Goal: Contribute content: Contribute content

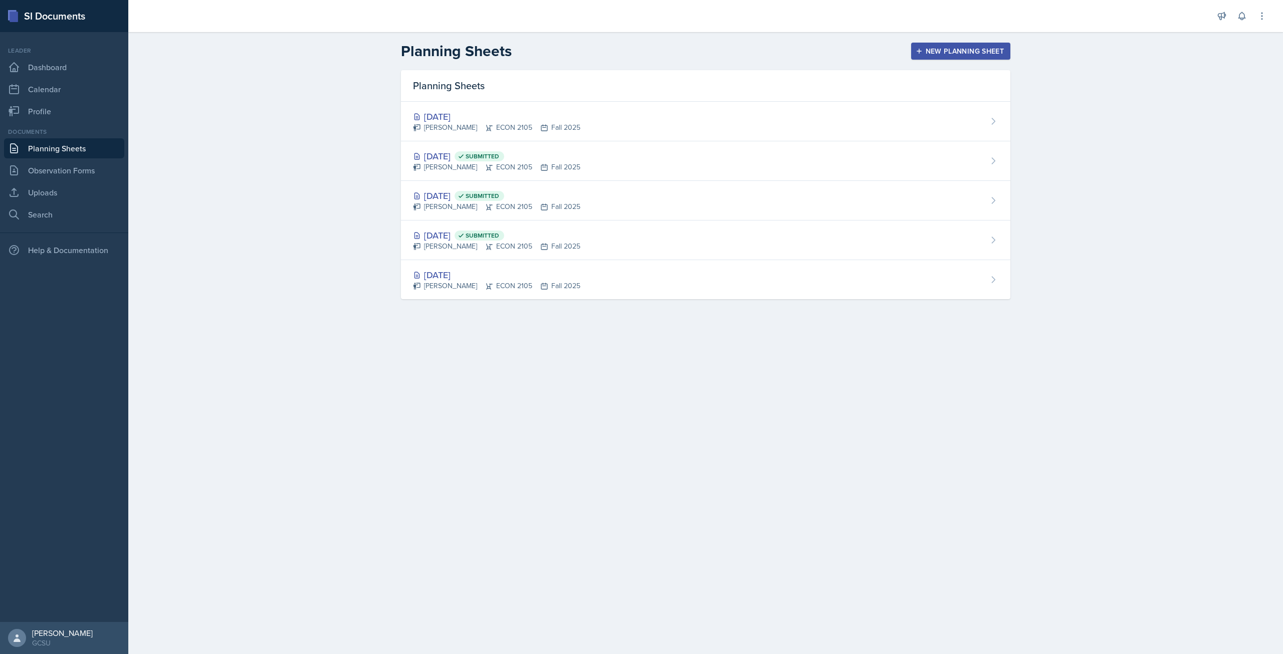
click at [947, 55] on div "New Planning Sheet" at bounding box center [960, 51] width 86 height 8
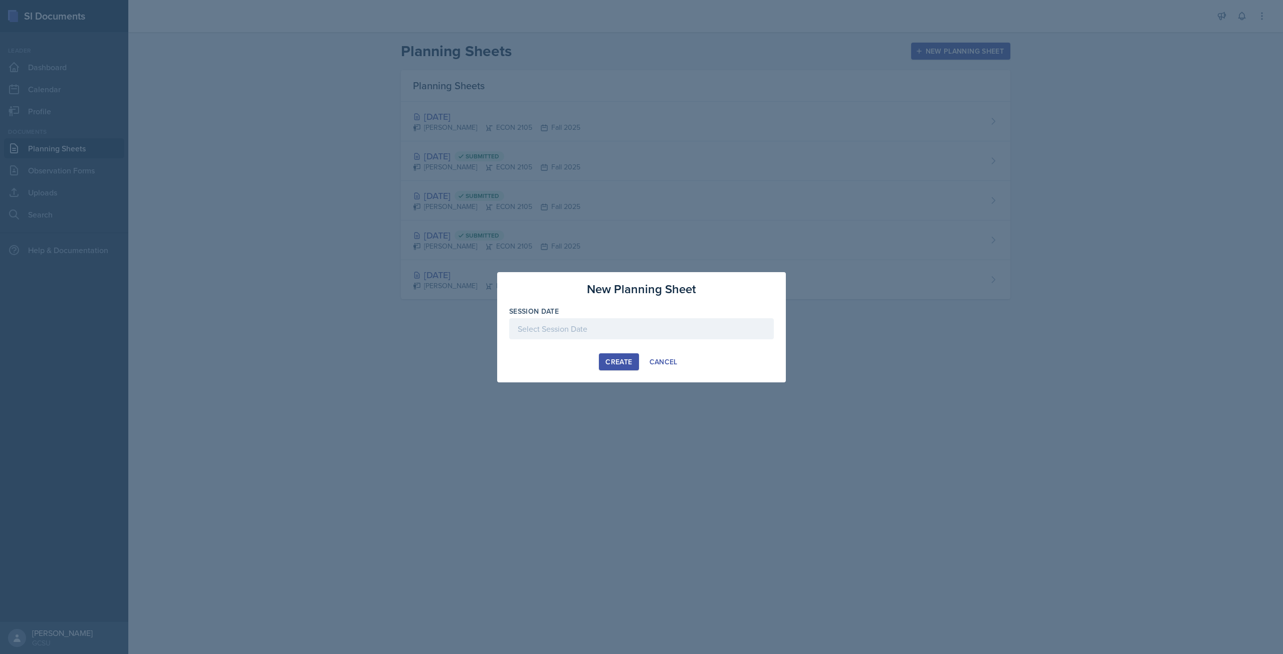
click at [563, 342] on div at bounding box center [641, 344] width 265 height 10
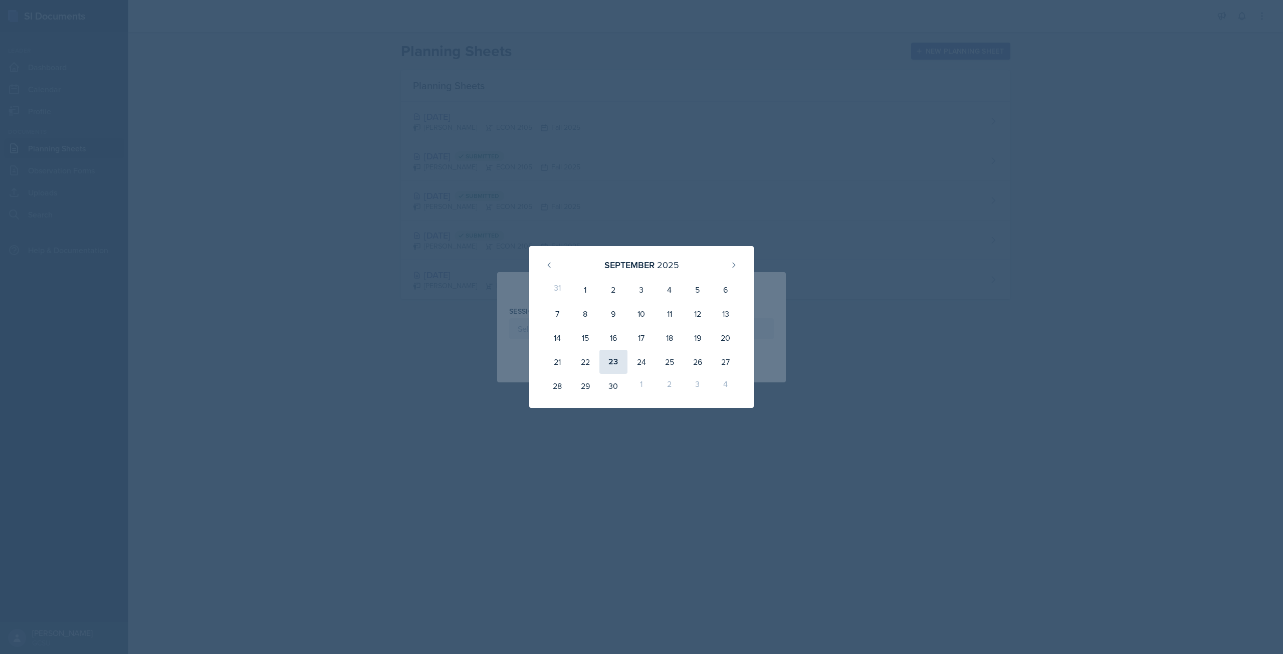
click at [616, 365] on div "23" at bounding box center [613, 362] width 28 height 24
type input "[DATE]"
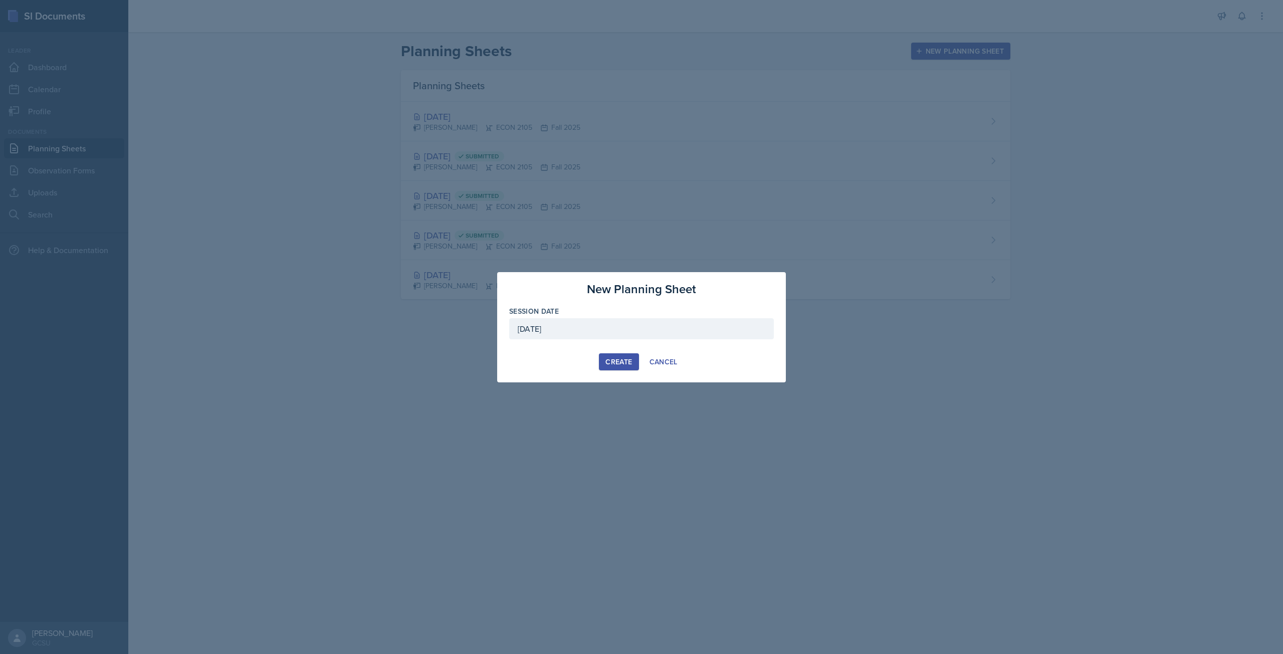
click at [616, 365] on div "Create" at bounding box center [618, 362] width 27 height 8
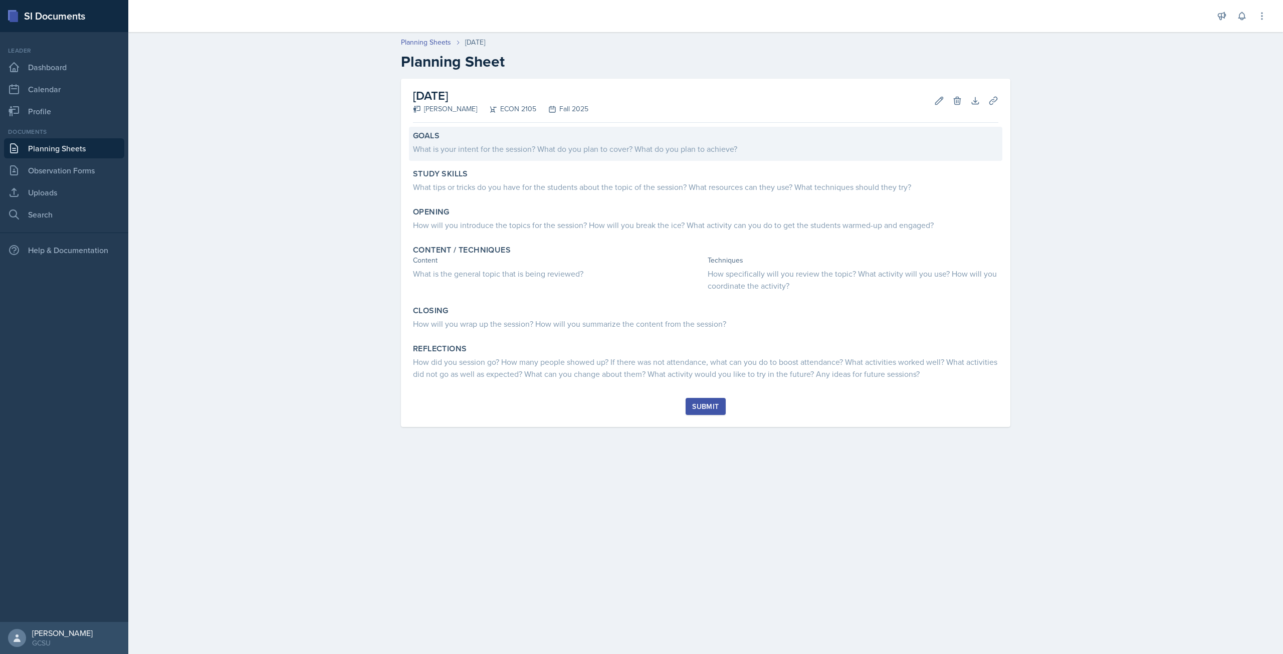
click at [553, 147] on div "What is your intent for the session? What do you plan to cover? What do you pla…" at bounding box center [705, 149] width 585 height 12
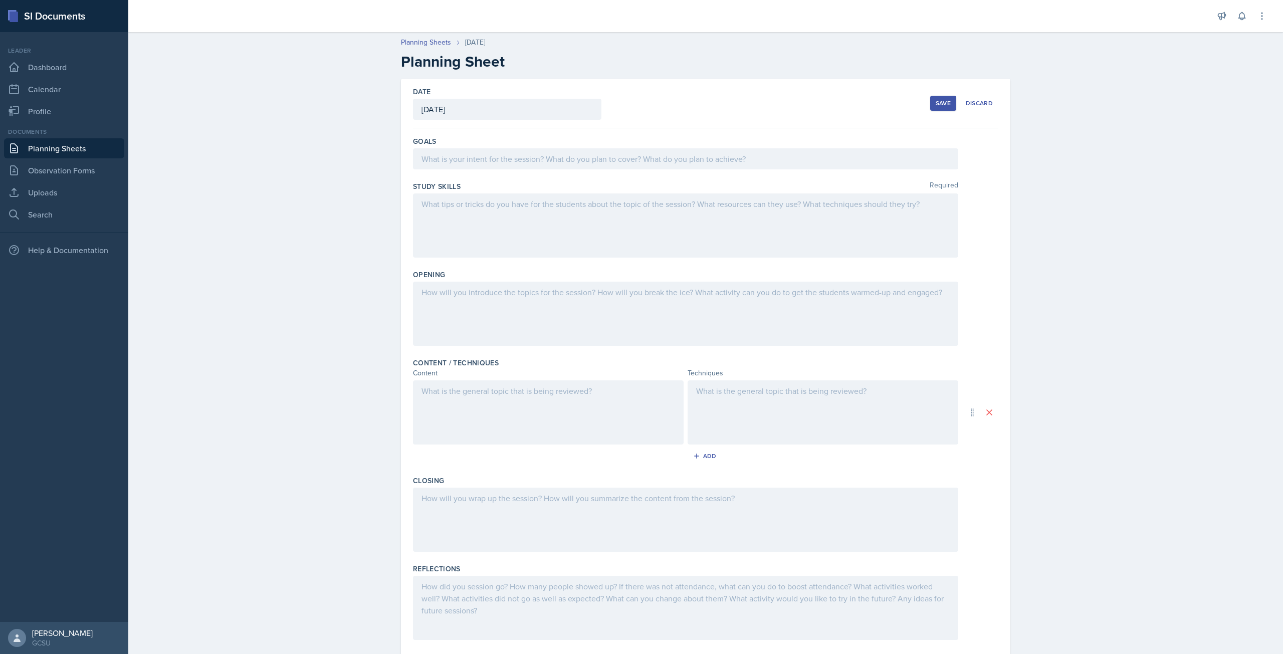
click at [550, 153] on div at bounding box center [685, 158] width 545 height 21
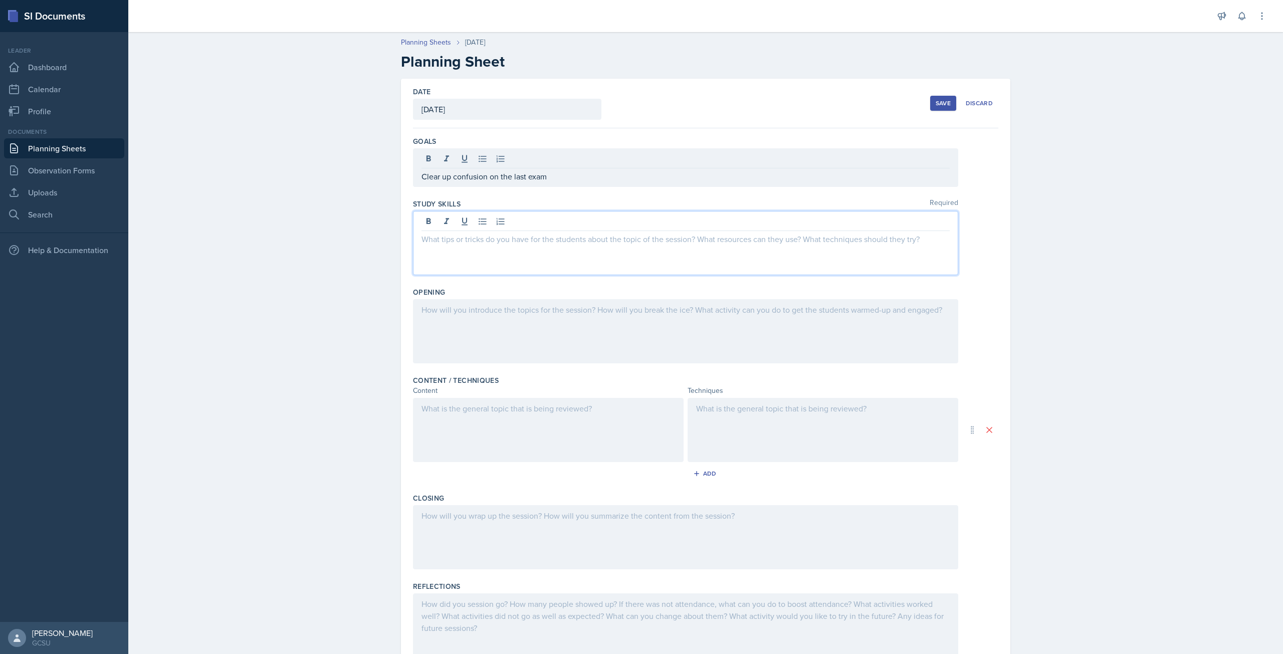
click at [605, 217] on div at bounding box center [685, 243] width 545 height 64
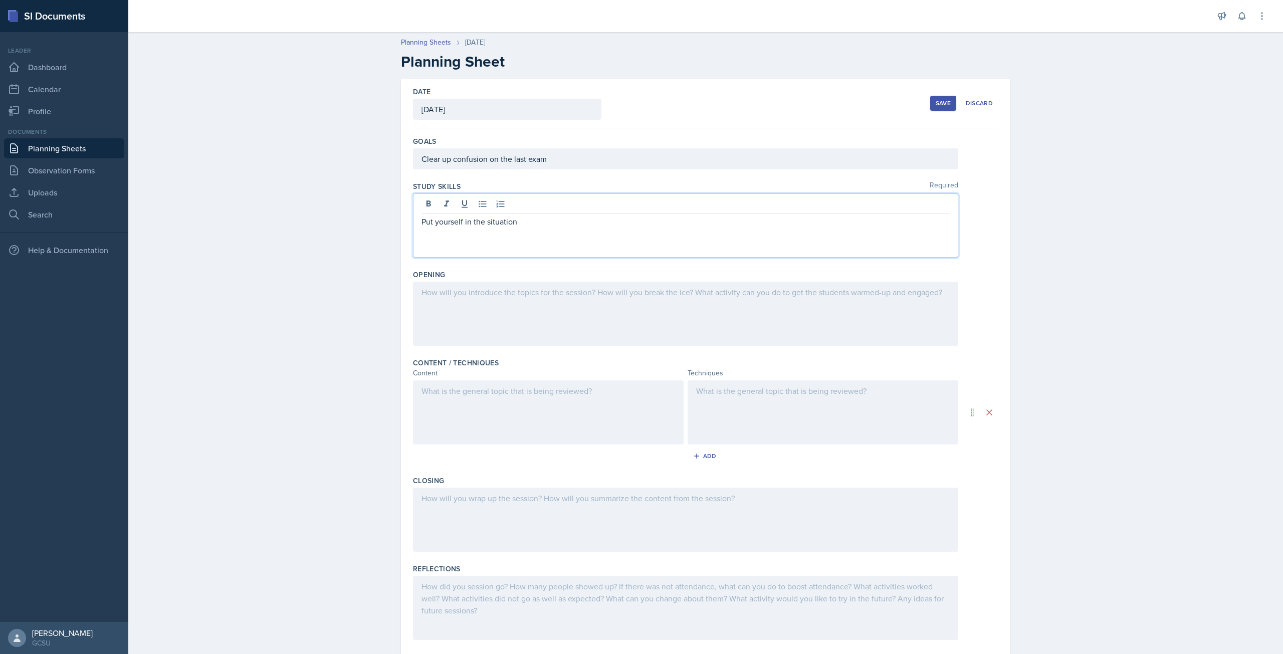
click at [614, 245] on div "Put yourself in the situation" at bounding box center [685, 225] width 545 height 64
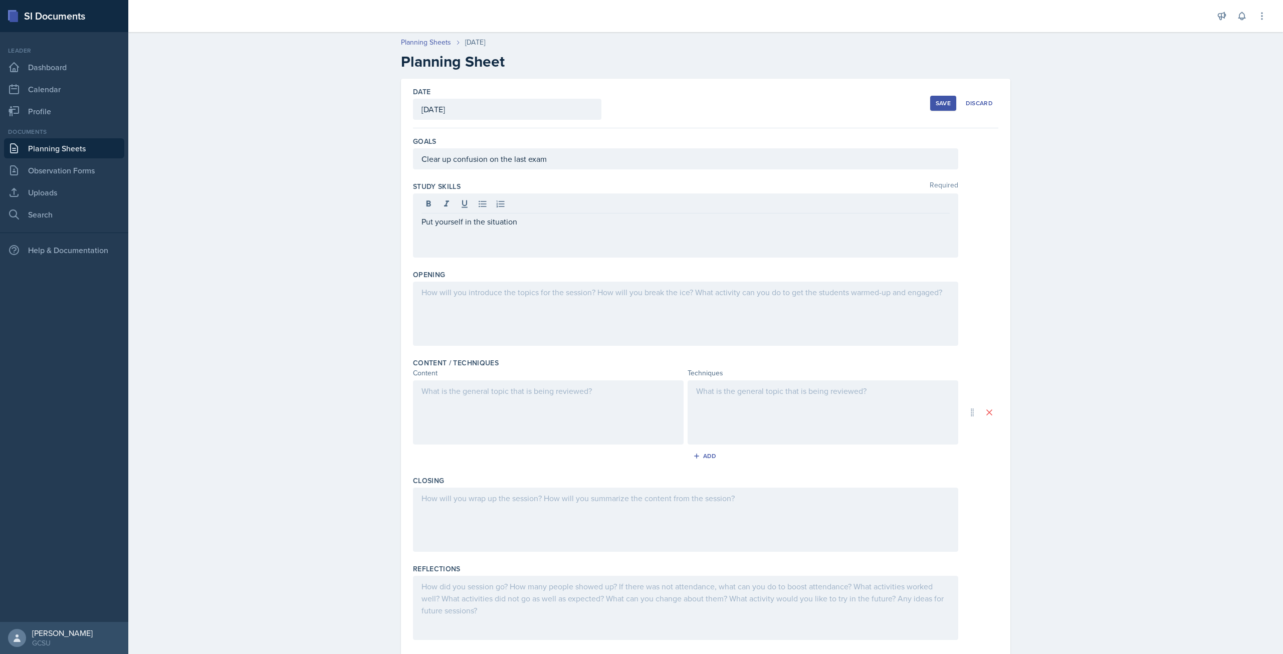
click at [571, 198] on div at bounding box center [685, 205] width 528 height 17
click at [576, 236] on div "Put yourself in the situation" at bounding box center [685, 225] width 545 height 64
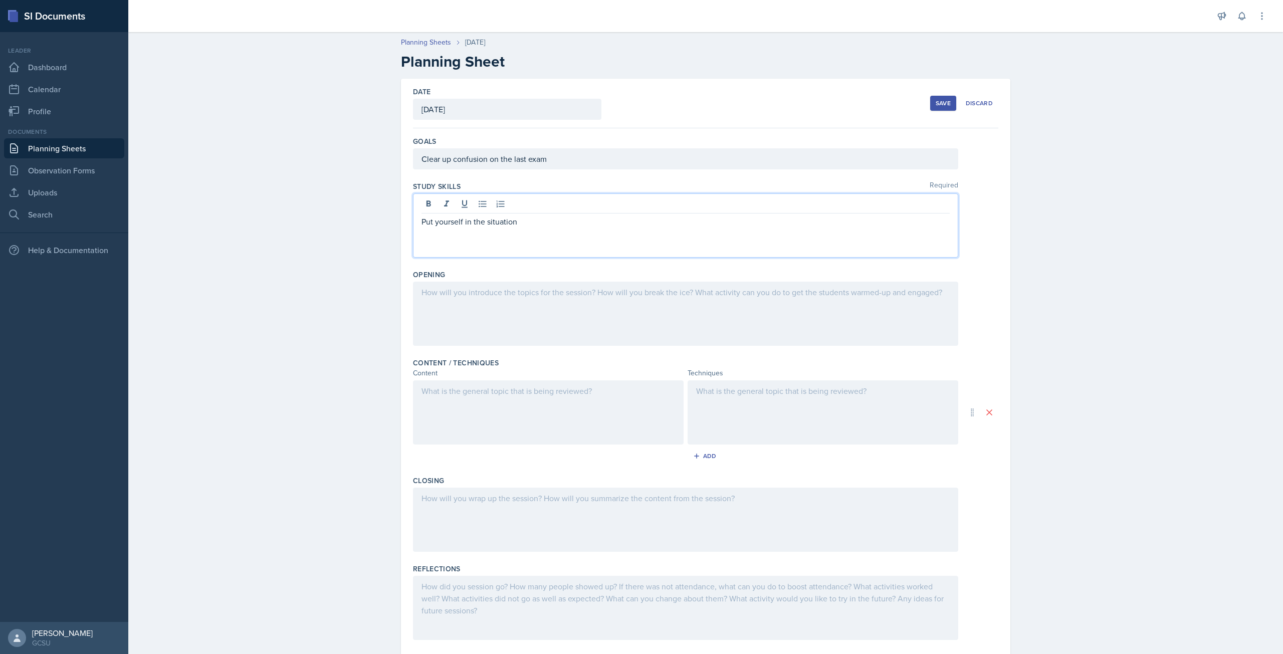
click at [569, 230] on div "Put yourself in the situation" at bounding box center [685, 225] width 545 height 64
click at [557, 224] on p "Put yourself in the situation" at bounding box center [685, 221] width 528 height 12
click at [526, 322] on div at bounding box center [685, 314] width 545 height 64
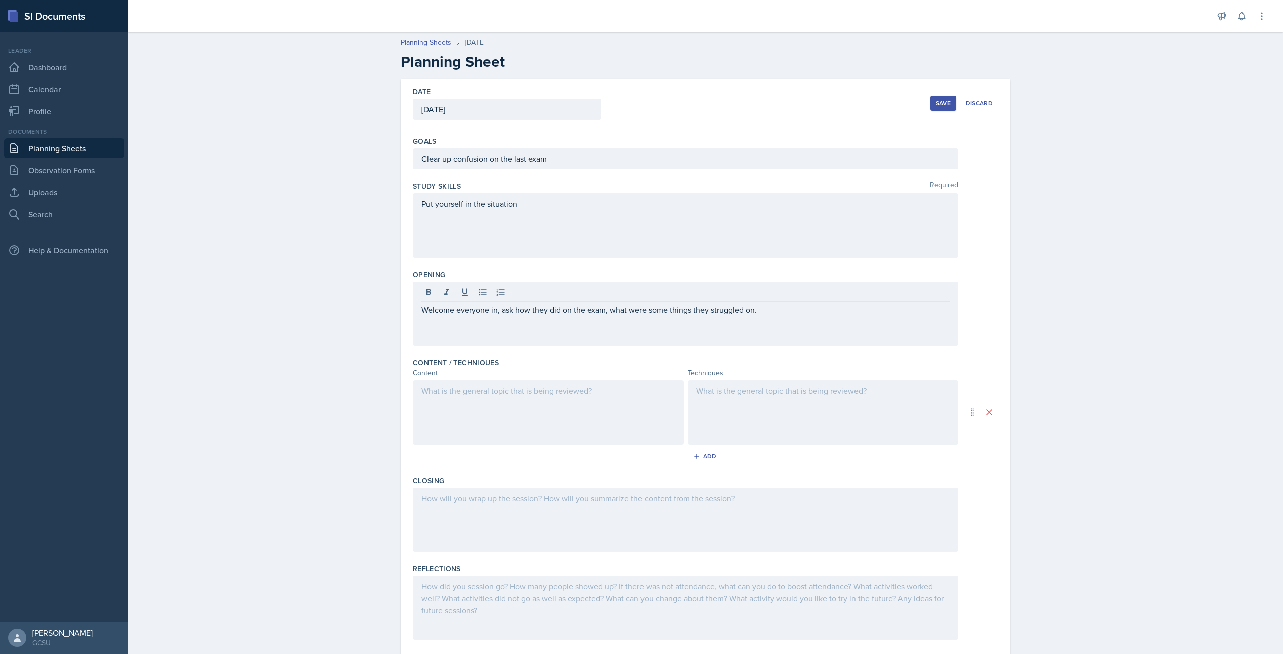
click at [577, 430] on div at bounding box center [548, 412] width 271 height 64
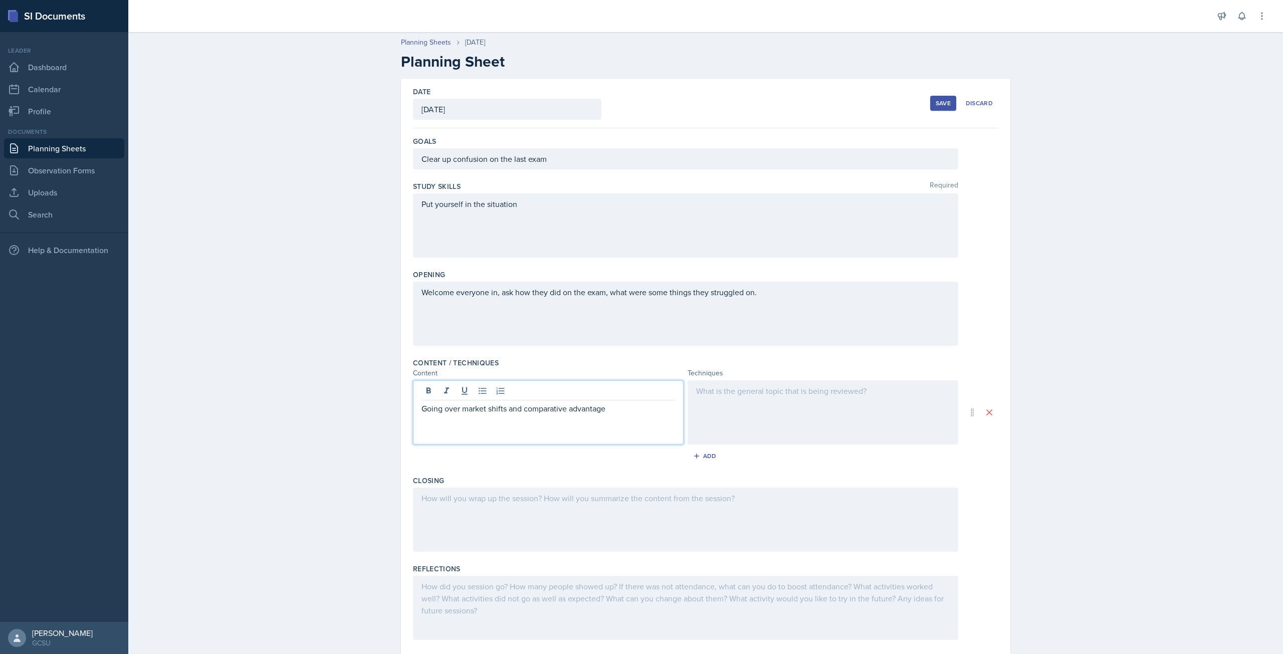
click at [724, 419] on div at bounding box center [822, 412] width 271 height 64
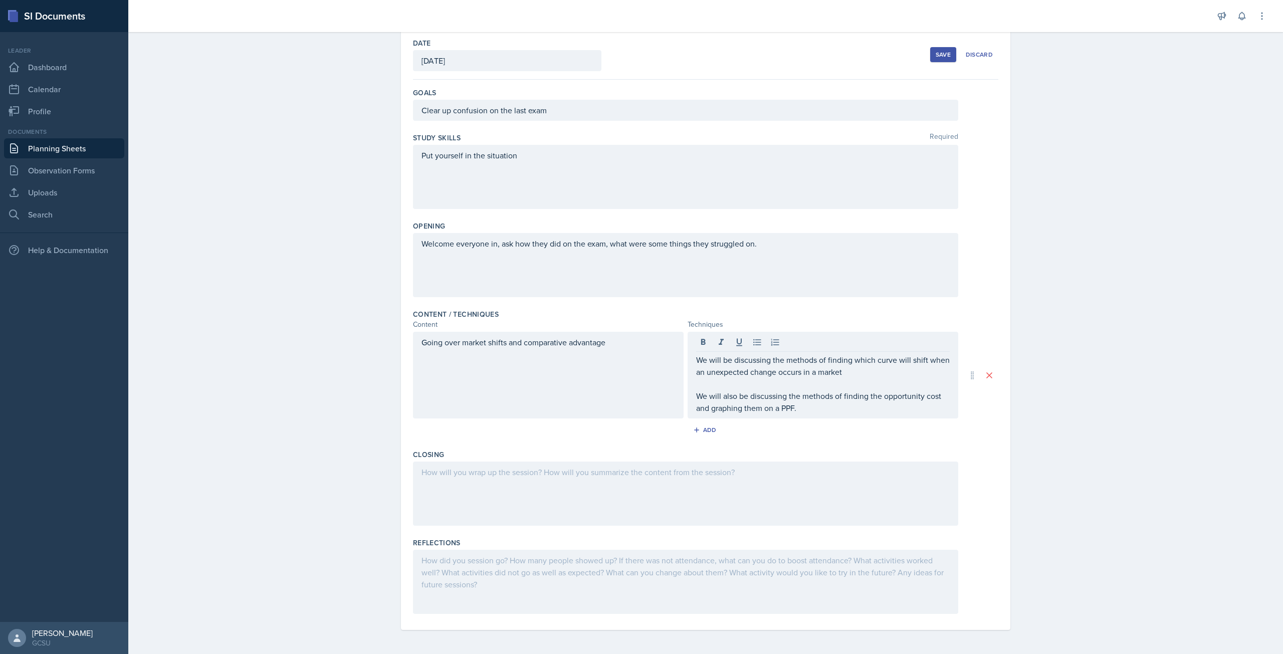
click at [570, 488] on div at bounding box center [685, 493] width 545 height 64
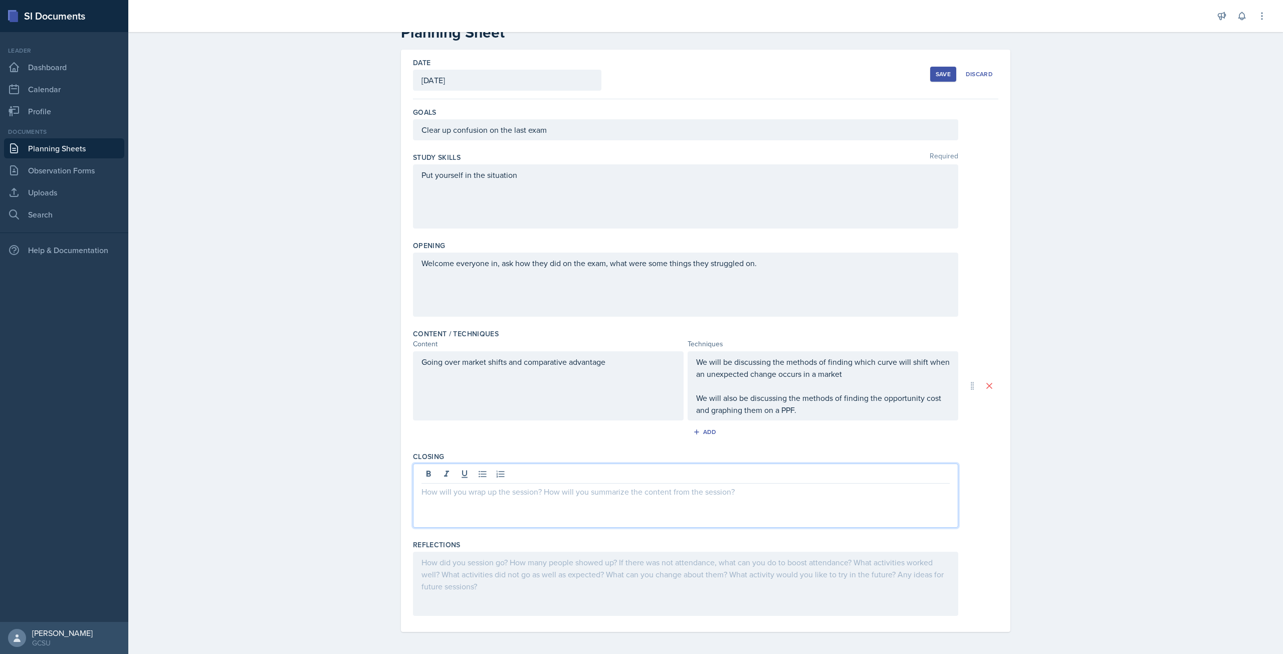
scroll to position [31, 0]
drag, startPoint x: 938, startPoint y: 70, endPoint x: 969, endPoint y: 172, distance: 106.4
click at [938, 70] on div "Save" at bounding box center [942, 72] width 15 height 8
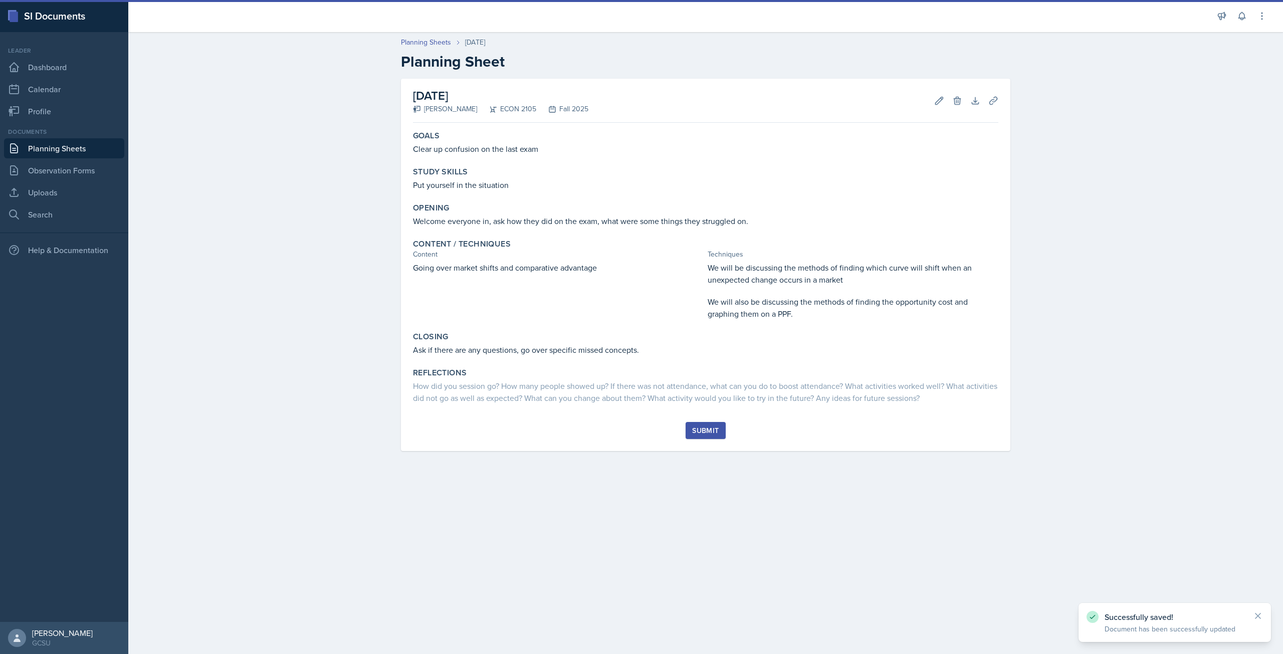
scroll to position [0, 0]
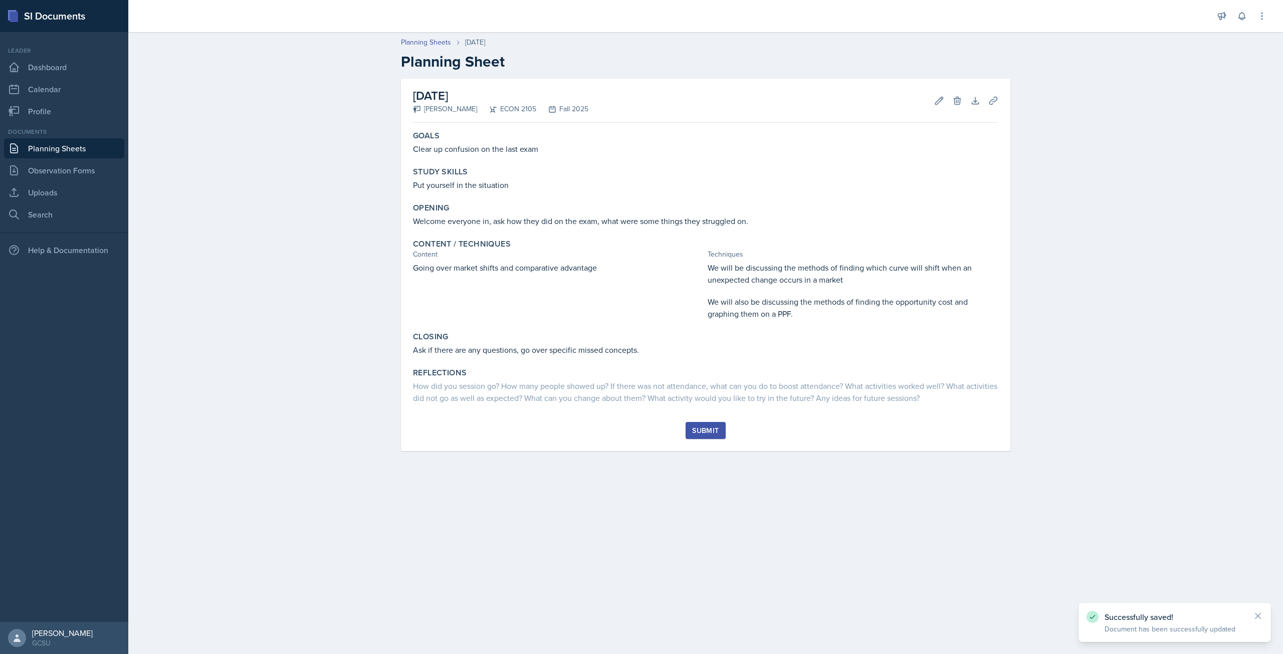
click at [711, 428] on div "Submit" at bounding box center [705, 430] width 27 height 8
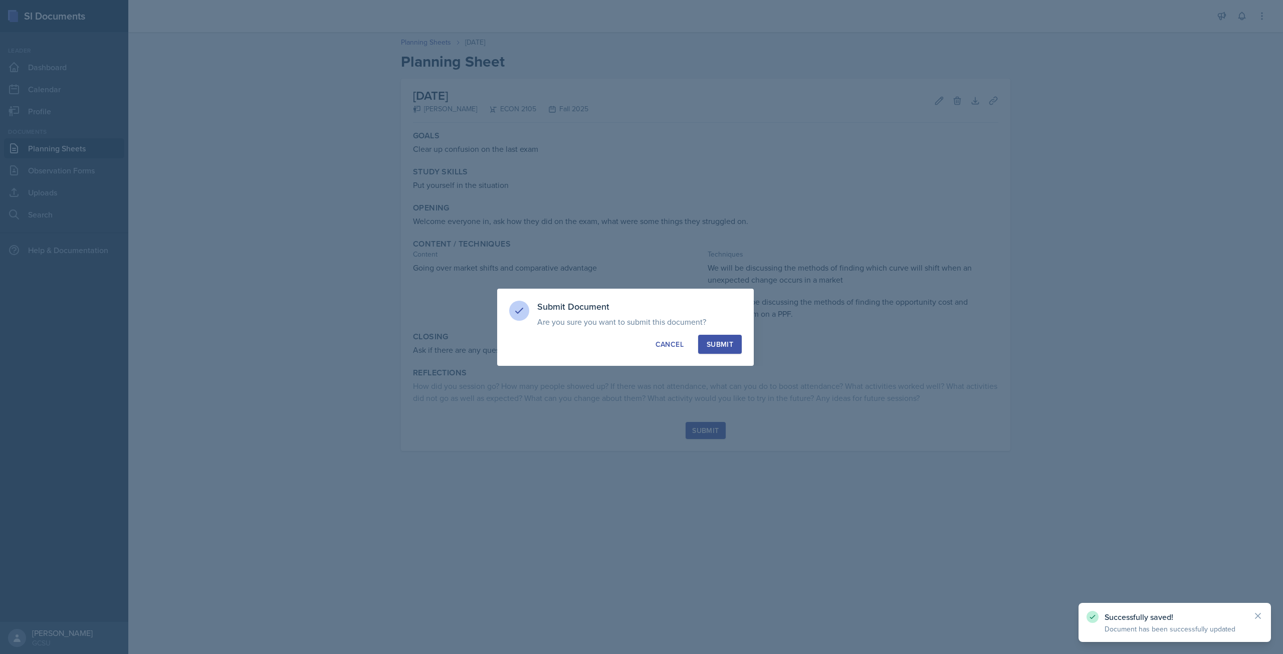
click at [720, 343] on div "Submit" at bounding box center [719, 344] width 27 height 10
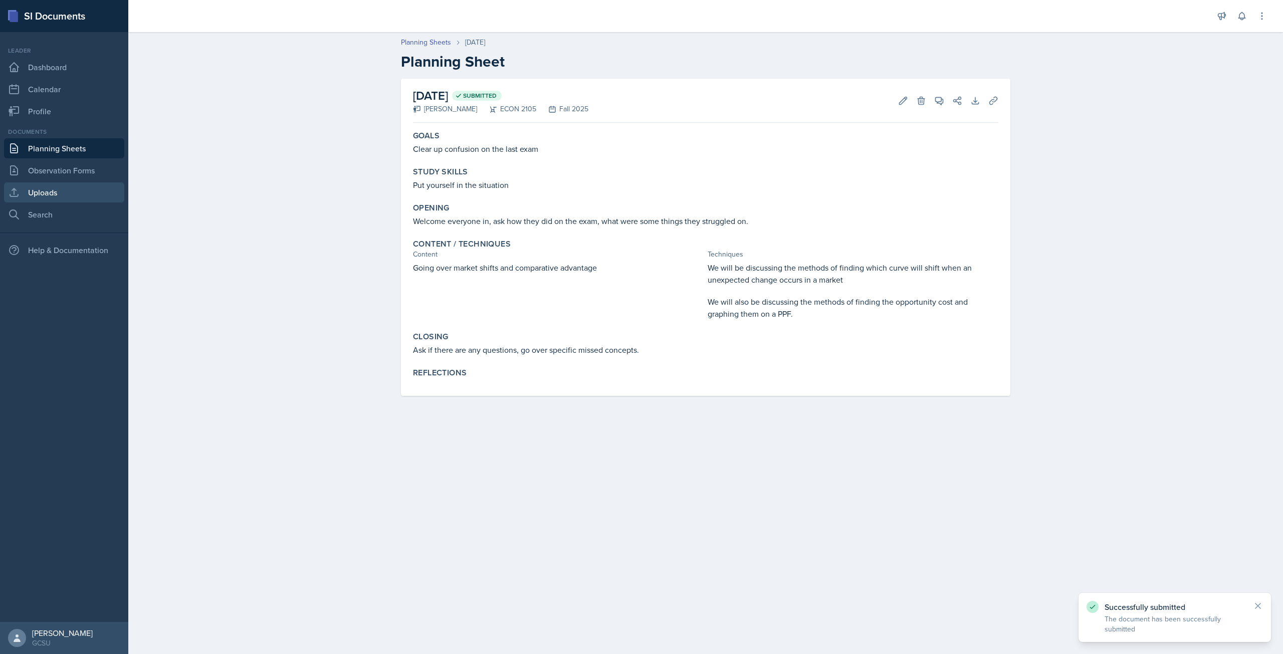
click at [74, 189] on link "Uploads" at bounding box center [64, 192] width 120 height 20
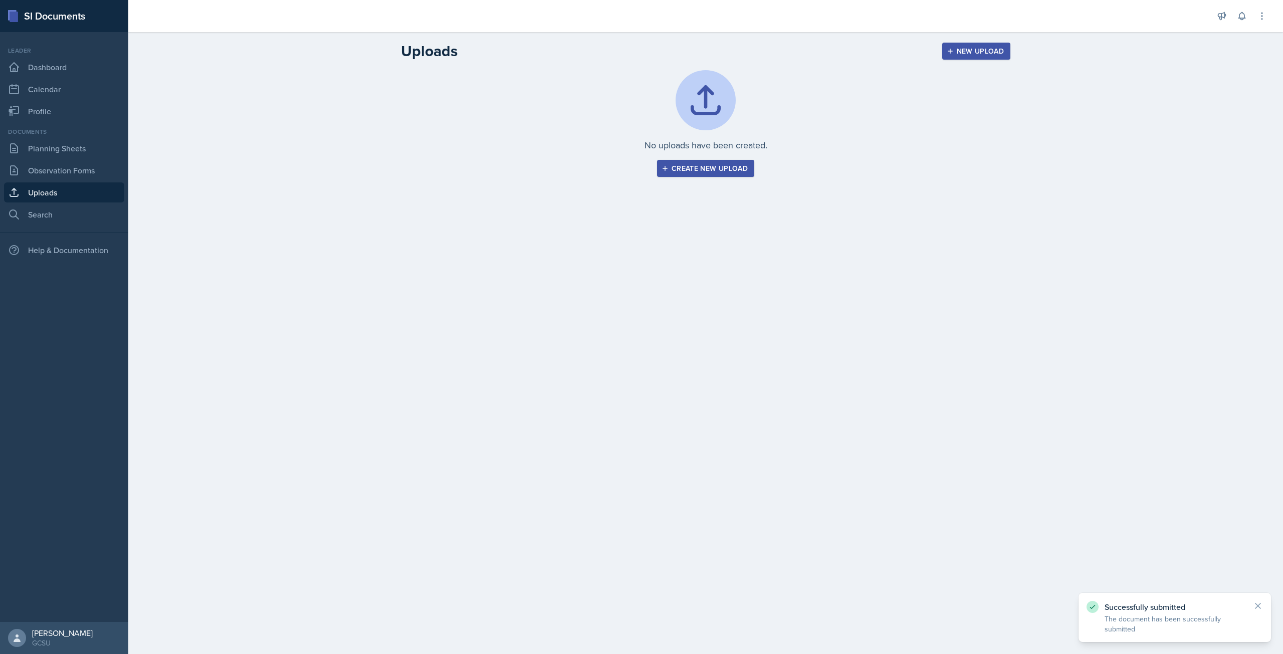
click at [724, 169] on div "Create new upload" at bounding box center [705, 168] width 84 height 8
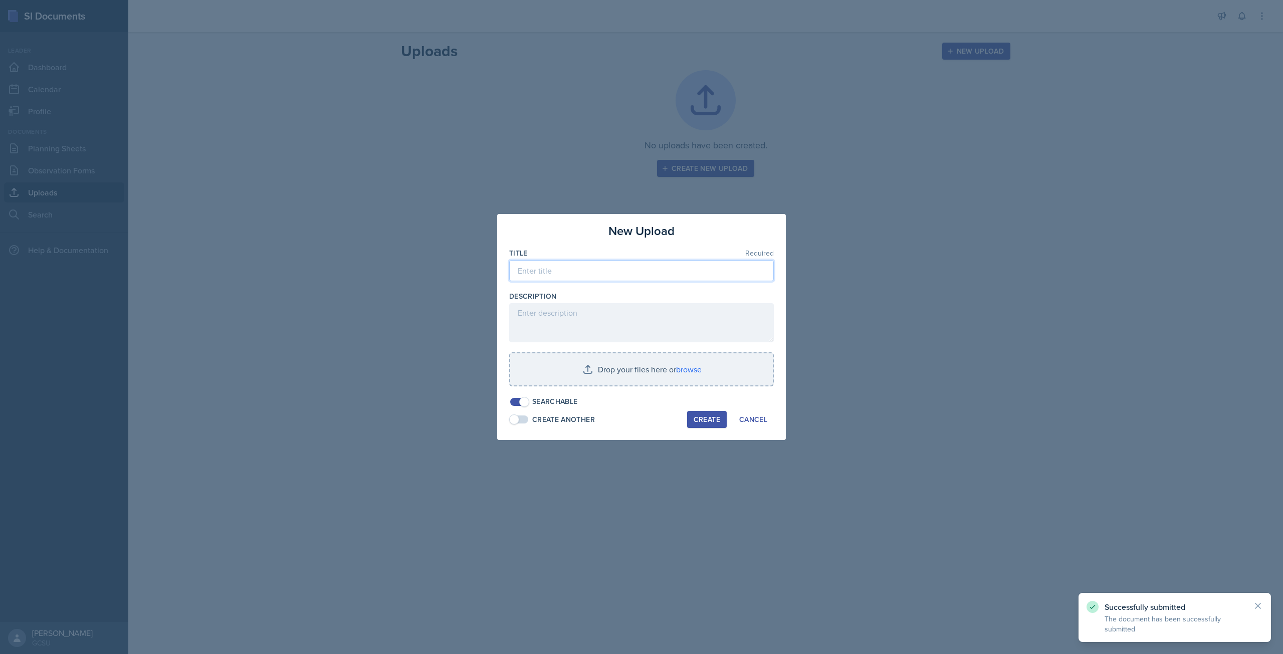
click at [625, 280] on input at bounding box center [641, 270] width 265 height 21
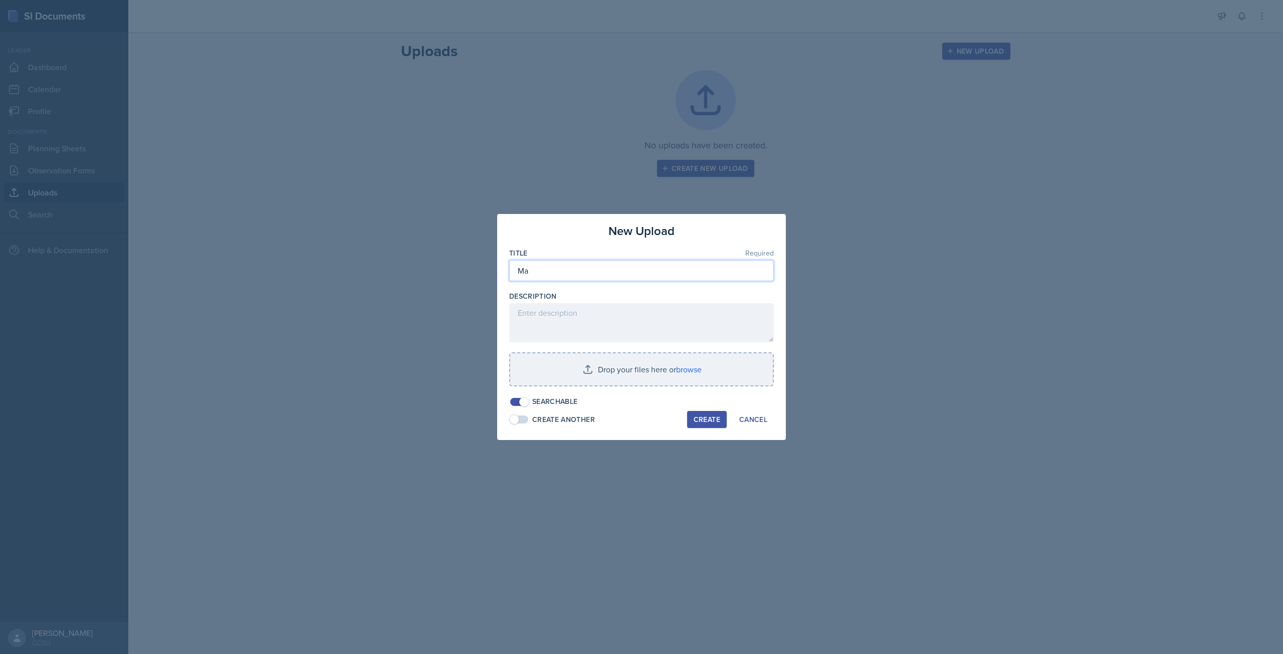
type input "M"
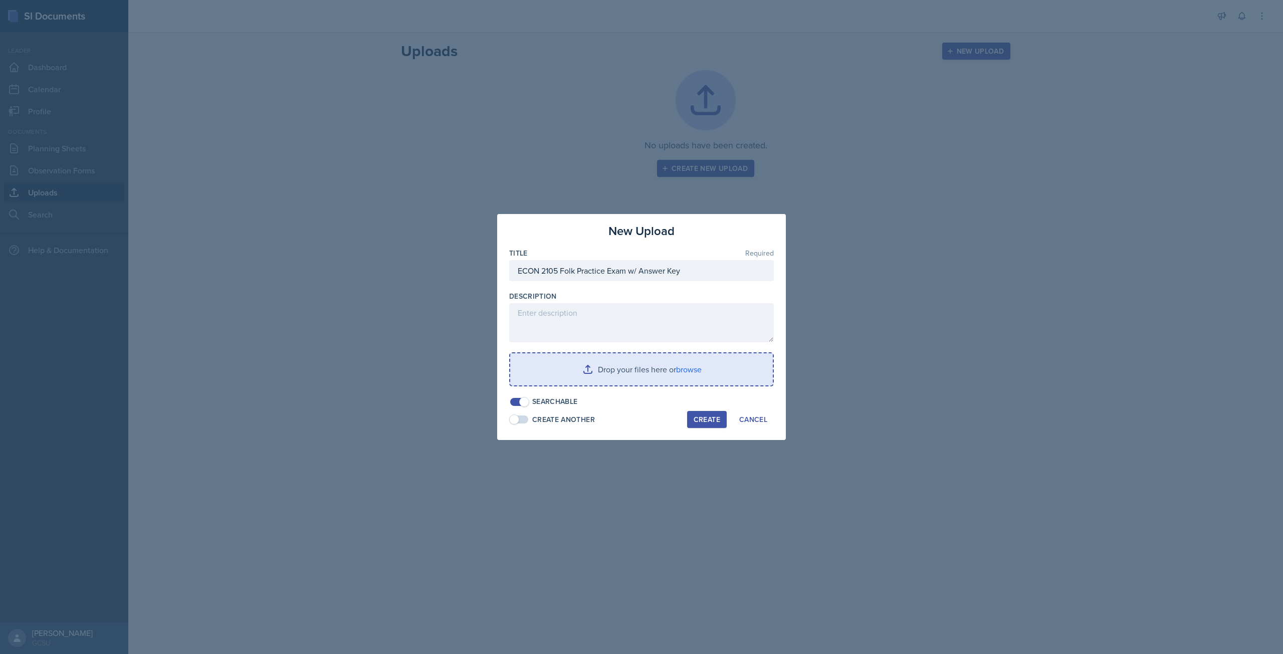
click at [675, 369] on input "file" at bounding box center [641, 369] width 263 height 32
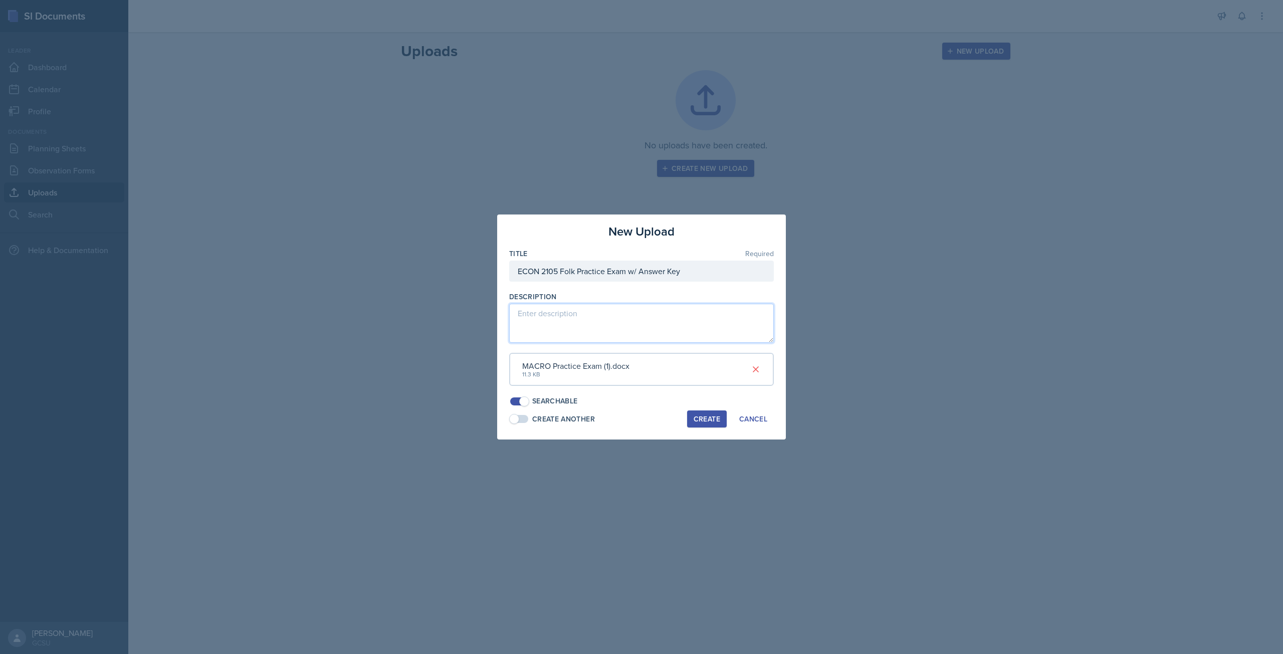
click at [606, 309] on textarea at bounding box center [641, 323] width 265 height 39
drag, startPoint x: 691, startPoint y: 267, endPoint x: 624, endPoint y: 284, distance: 69.1
click at [624, 284] on div "Title Required ECON 2105 Folk Practice Exam w/ Answer Key" at bounding box center [641, 270] width 265 height 43
type input "ECON 2105 Folk Practice Exam"
click at [526, 418] on span at bounding box center [519, 419] width 18 height 8
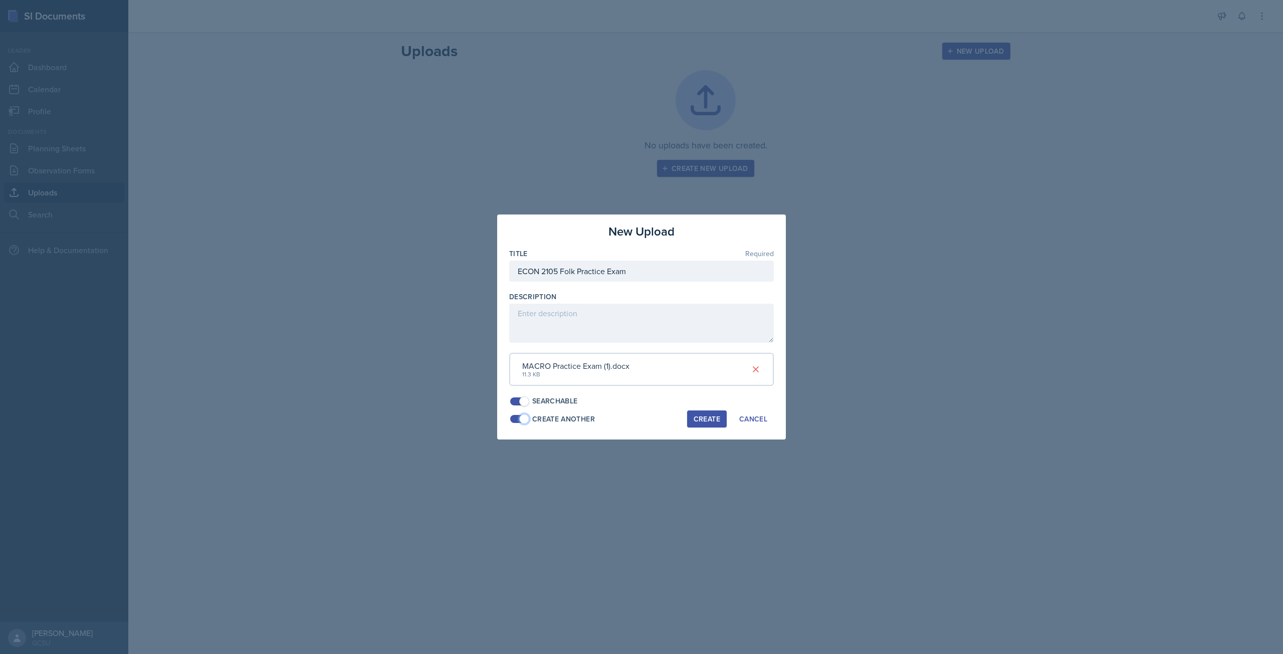
click at [526, 416] on span at bounding box center [524, 419] width 10 height 10
click at [690, 418] on button "Create" at bounding box center [707, 418] width 40 height 17
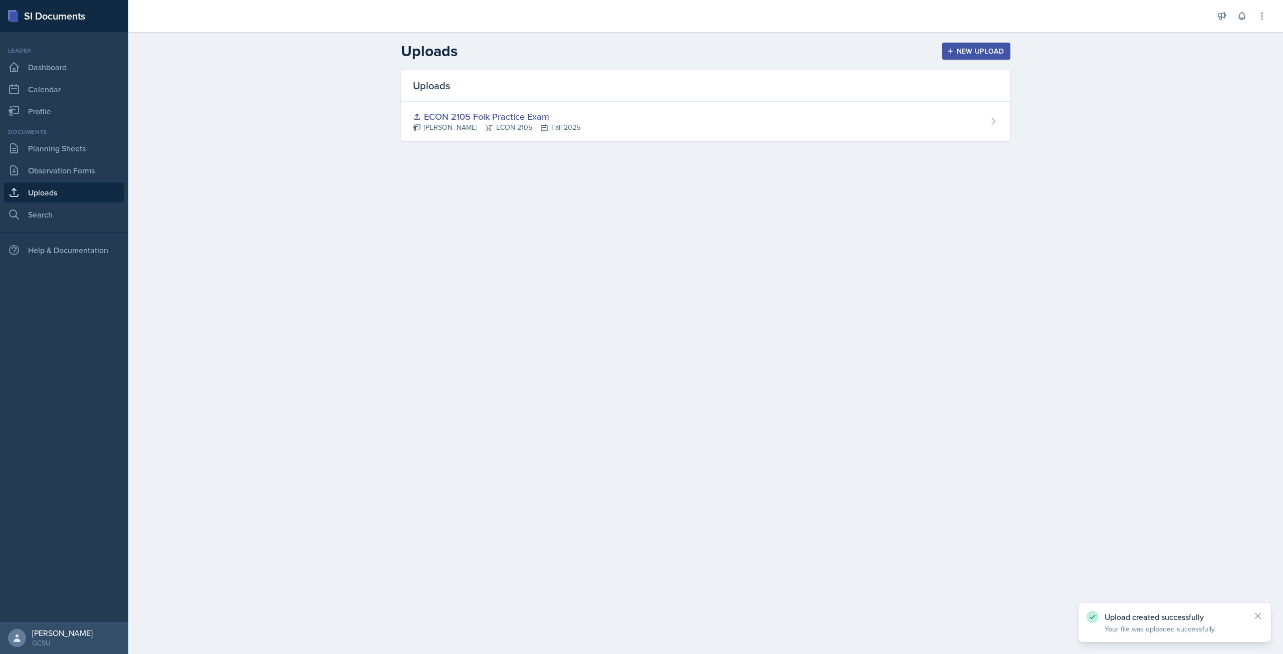
click at [981, 55] on div "New Upload" at bounding box center [976, 51] width 56 height 8
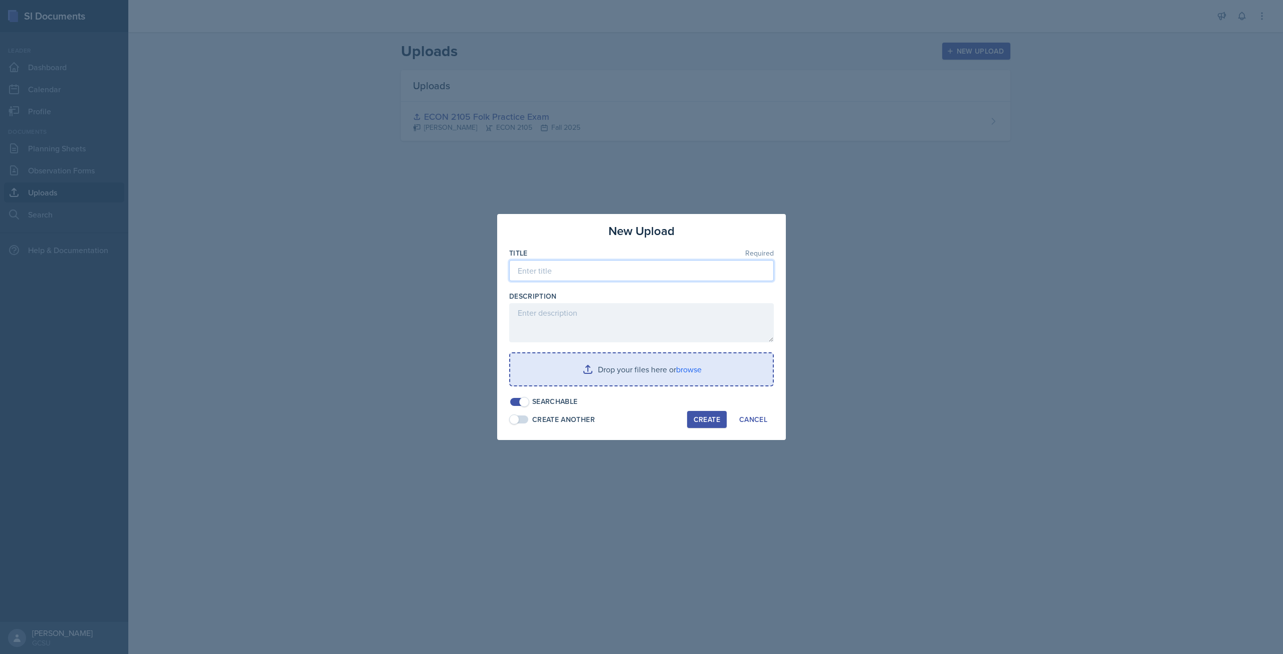
click at [568, 269] on input at bounding box center [641, 270] width 265 height 21
type input "ECON 2105 Folk Practice Exam Answer Key"
click at [691, 367] on input "file" at bounding box center [641, 369] width 263 height 32
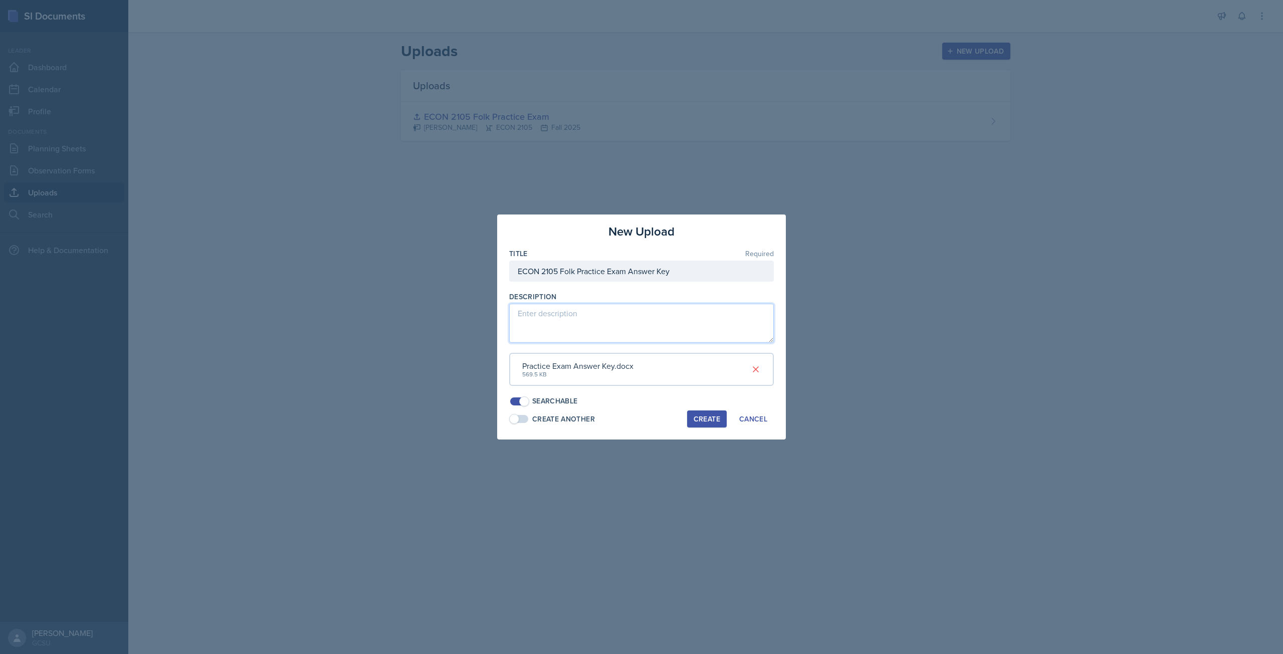
click at [572, 331] on textarea at bounding box center [641, 323] width 265 height 39
click at [698, 421] on div "Create" at bounding box center [706, 419] width 27 height 8
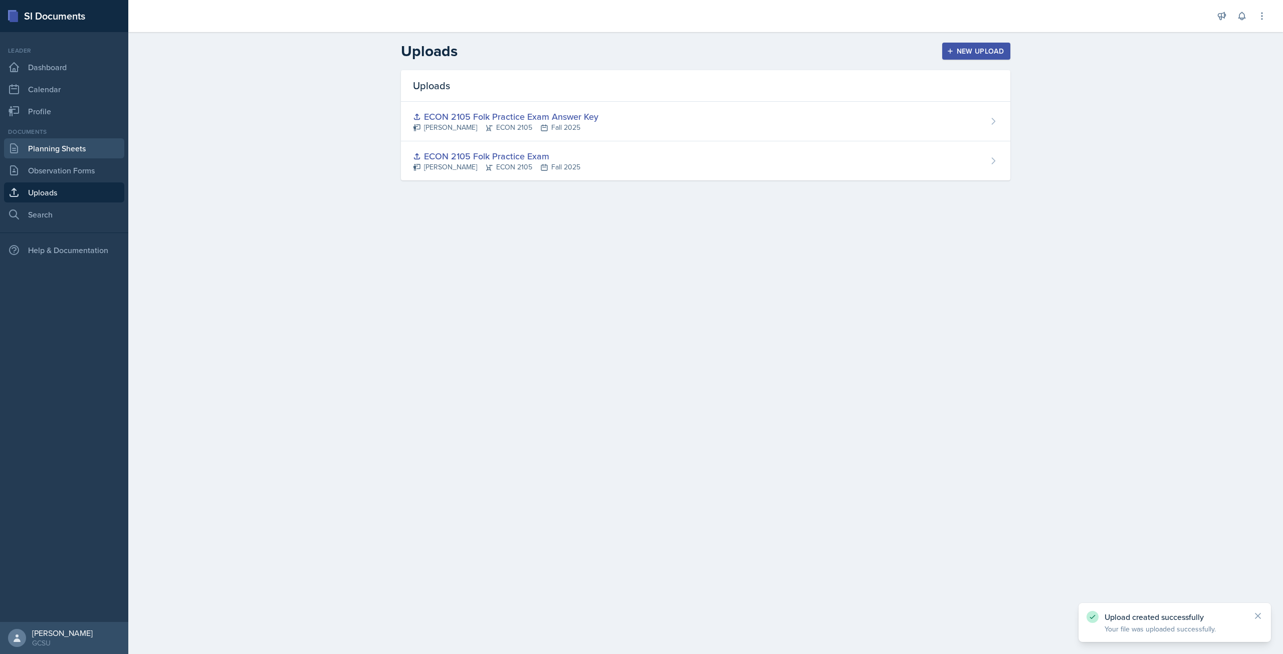
click at [64, 146] on link "Planning Sheets" at bounding box center [64, 148] width 120 height 20
